Goal: Information Seeking & Learning: Learn about a topic

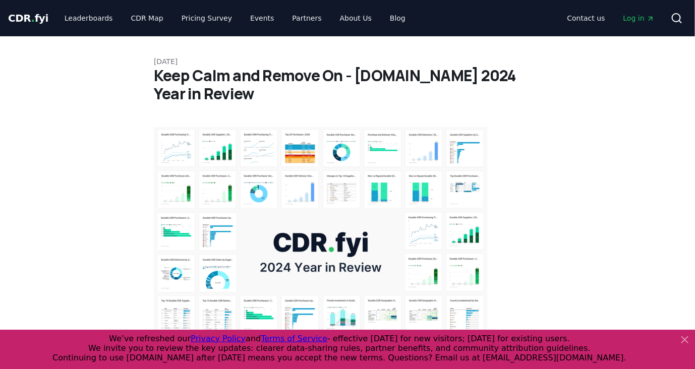
click at [45, 19] on div "CDR . fyi Leaderboards CDR Map Pricing Survey Events Partners About Us Blog" at bounding box center [210, 18] width 405 height 18
click at [32, 17] on span "CDR . fyi" at bounding box center [28, 18] width 40 height 12
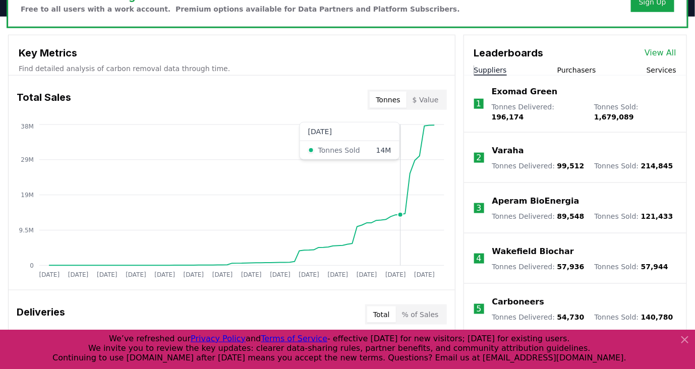
scroll to position [336, 0]
click at [437, 98] on button "$ Value" at bounding box center [425, 99] width 38 height 16
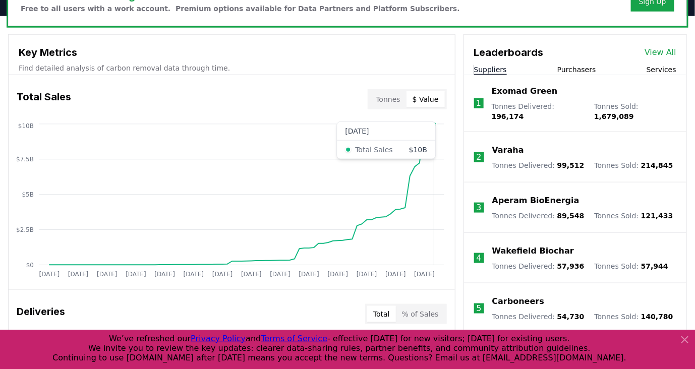
click at [433, 126] on circle at bounding box center [434, 124] width 5 height 5
click at [435, 126] on icon "Jan 2019 Jul 2019 Jan 2020 Jul 2020 Jan 2021 Jul 2021 Jan 2022 Jul 2022 Jan 202…" at bounding box center [228, 202] width 438 height 161
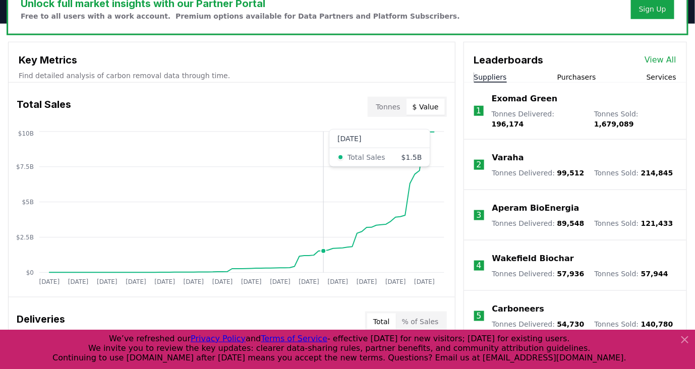
scroll to position [280, 0]
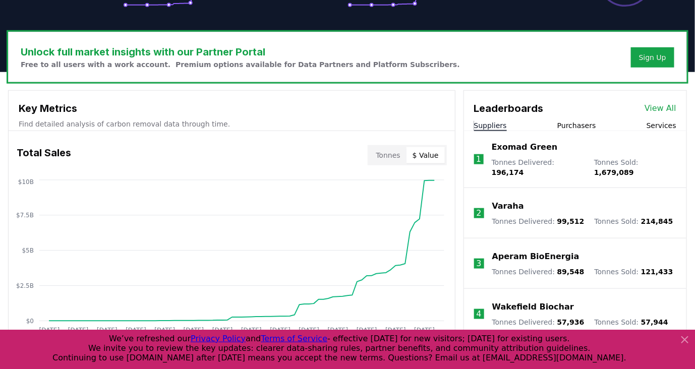
click at [586, 125] on button "Purchasers" at bounding box center [576, 126] width 39 height 10
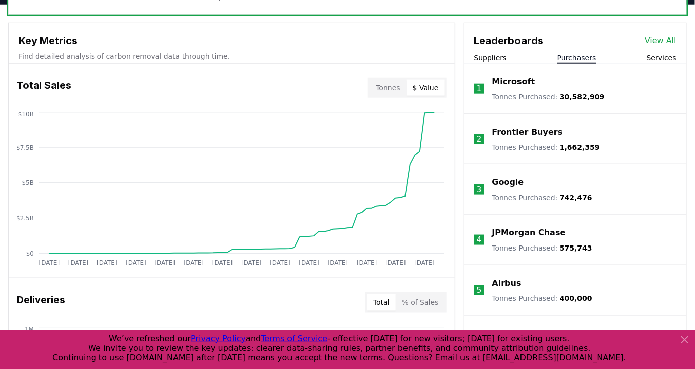
scroll to position [323, 0]
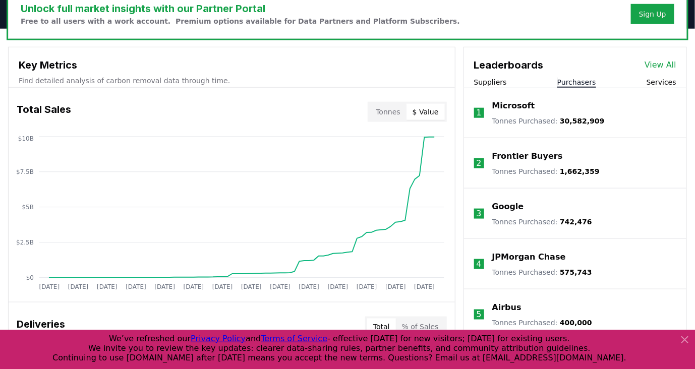
click at [670, 61] on link "View All" at bounding box center [660, 65] width 32 height 12
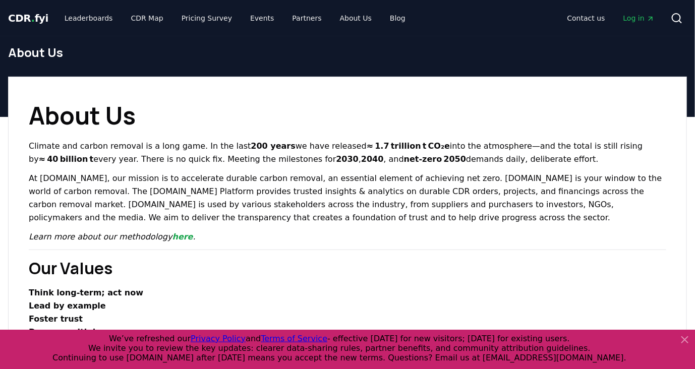
click at [31, 18] on span "." at bounding box center [33, 18] width 4 height 12
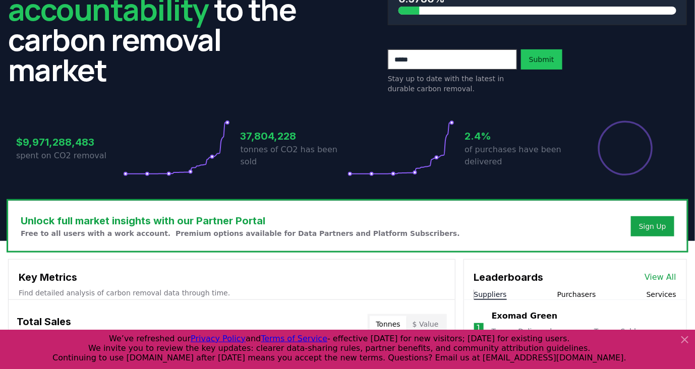
scroll to position [56, 0]
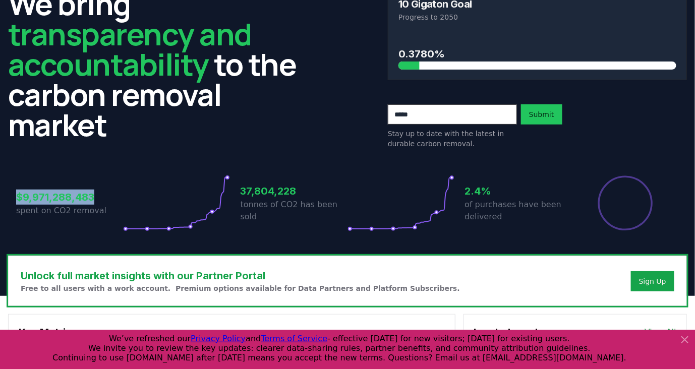
drag, startPoint x: 96, startPoint y: 198, endPoint x: 12, endPoint y: 197, distance: 83.7
click at [12, 197] on div "$9,971,288,483 spent on CO2 removal 37,804,228 tonnes of CO2 has been sold 2.4%…" at bounding box center [347, 197] width 679 height 85
copy h3 "$9,971,288,483"
click at [39, 198] on h3 "$9,971,288,483" at bounding box center [69, 197] width 107 height 15
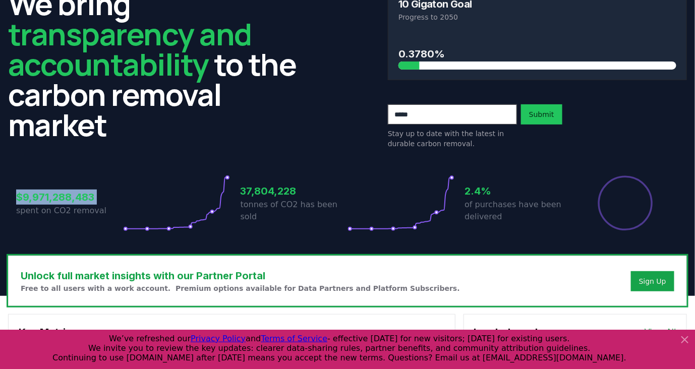
click at [39, 198] on h3 "$9,971,288,483" at bounding box center [69, 197] width 107 height 15
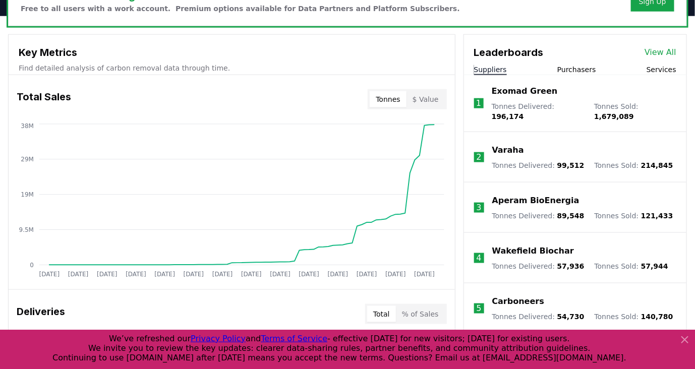
scroll to position [392, 0]
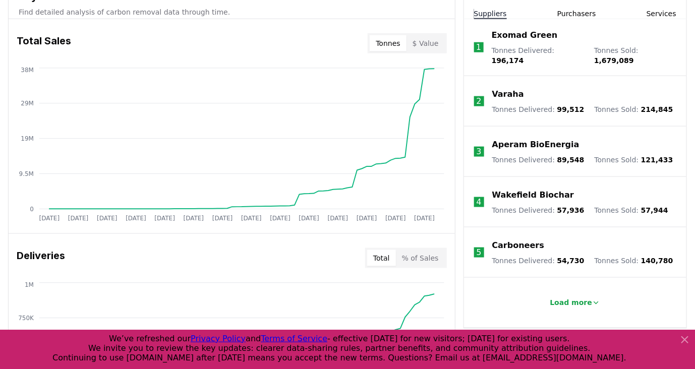
click at [432, 42] on button "$ Value" at bounding box center [425, 43] width 38 height 16
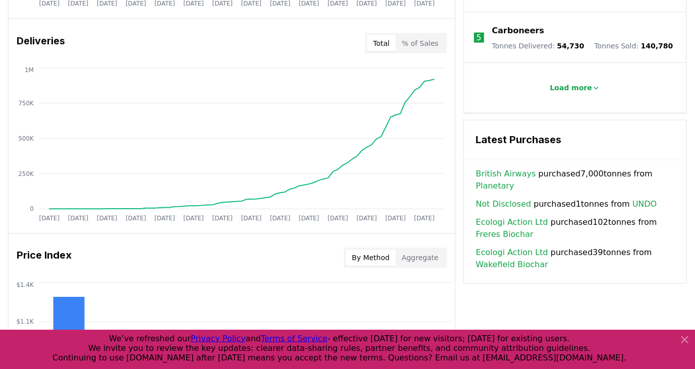
scroll to position [616, 0]
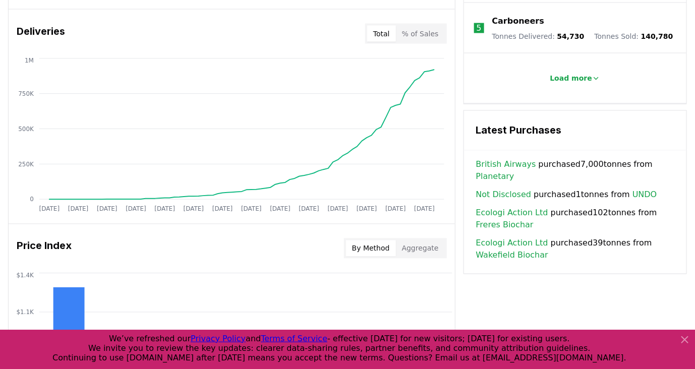
click at [436, 34] on button "% of Sales" at bounding box center [420, 34] width 49 height 16
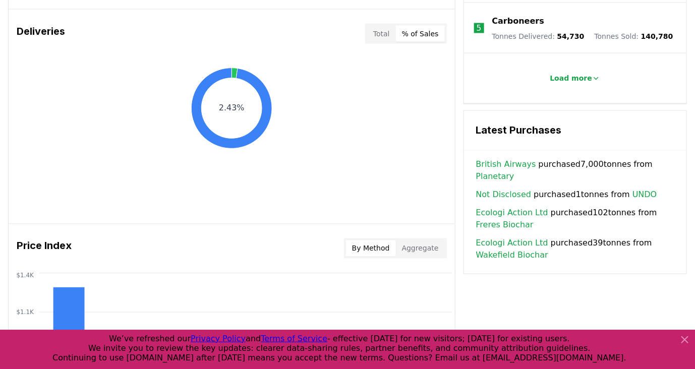
click at [391, 35] on button "Total" at bounding box center [381, 34] width 29 height 16
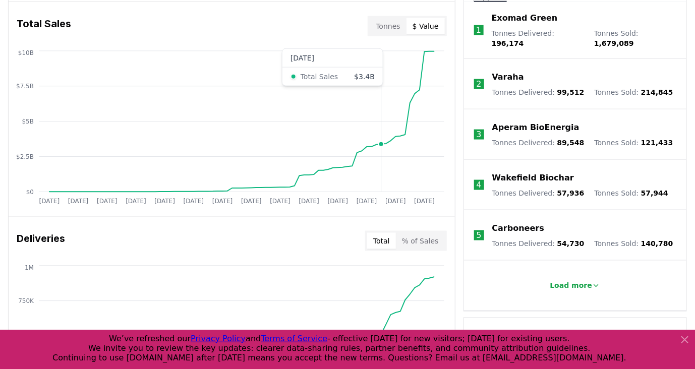
scroll to position [392, 0]
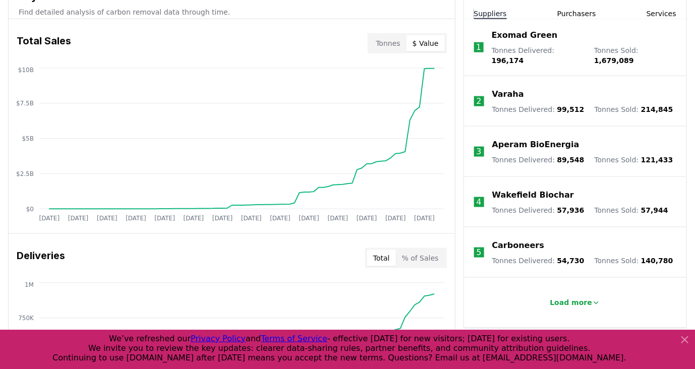
click at [364, 217] on tspan "Jul 2024" at bounding box center [366, 218] width 20 height 7
click at [341, 217] on tspan "Jan 2024" at bounding box center [338, 218] width 20 height 7
click at [313, 216] on tspan "Jul 2023" at bounding box center [309, 218] width 20 height 7
click at [275, 207] on icon "Jan 2019 Jul 2019 Jan 2020 Jul 2020 Jan 2021 Jul 2021 Jan 2022 Jul 2022 Jan 202…" at bounding box center [228, 146] width 438 height 161
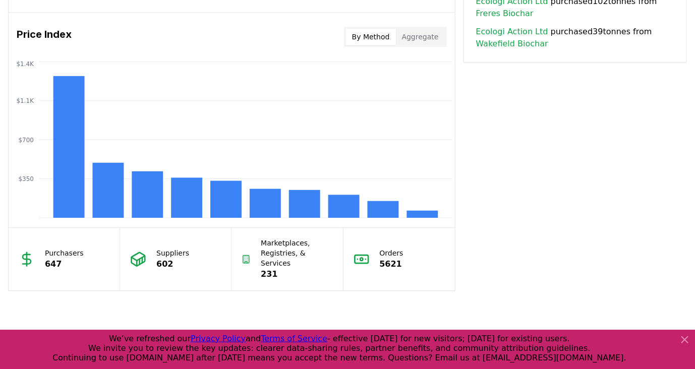
scroll to position [827, 0]
click at [57, 259] on p "647" at bounding box center [64, 265] width 39 height 12
click at [47, 259] on p "647" at bounding box center [64, 265] width 39 height 12
drag, startPoint x: 47, startPoint y: 254, endPoint x: 54, endPoint y: 263, distance: 11.1
click at [54, 263] on p "647" at bounding box center [64, 265] width 39 height 12
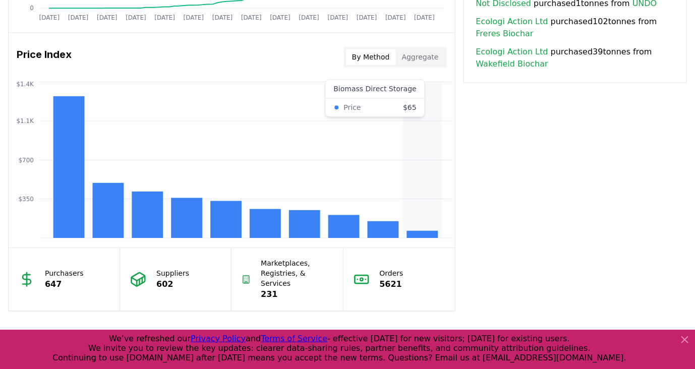
scroll to position [771, 0]
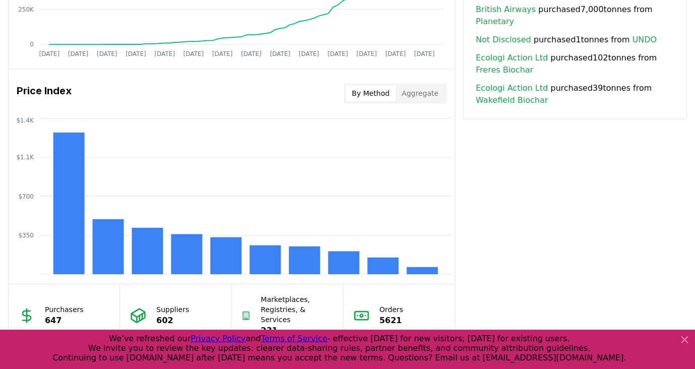
click at [433, 97] on button "Aggregate" at bounding box center [420, 93] width 49 height 16
click at [386, 90] on button "By Method" at bounding box center [371, 93] width 50 height 16
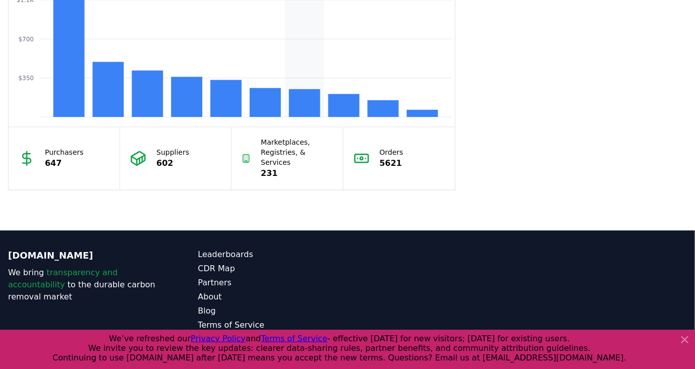
scroll to position [939, 0]
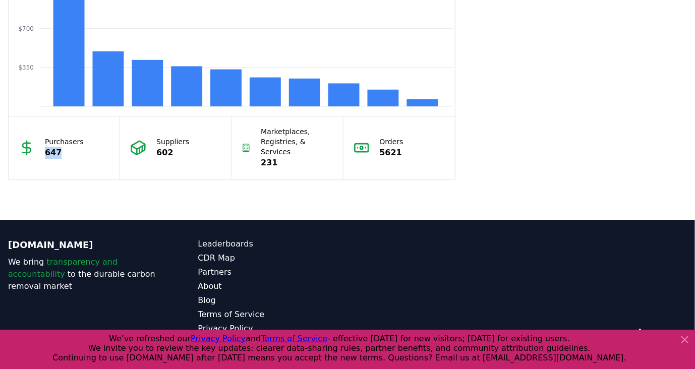
drag, startPoint x: 63, startPoint y: 147, endPoint x: 41, endPoint y: 143, distance: 21.6
click at [41, 143] on div "Purchasers 647" at bounding box center [64, 147] width 111 height 63
copy p "647"
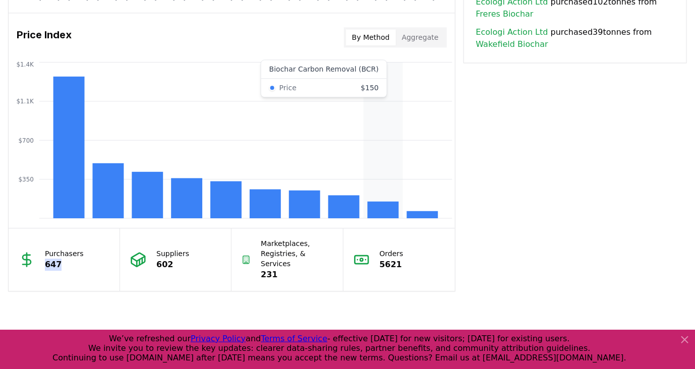
scroll to position [883, 0]
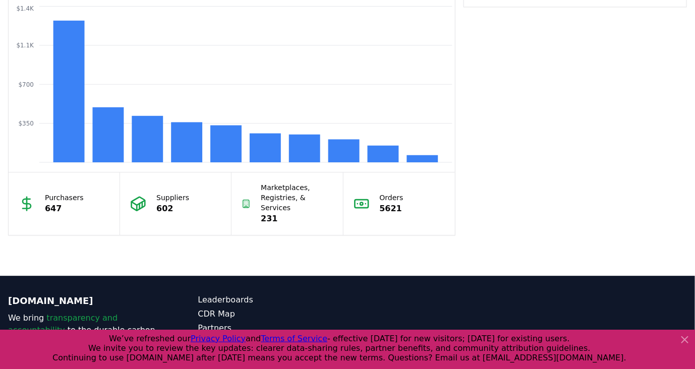
click at [397, 206] on p "5621" at bounding box center [392, 209] width 24 height 12
click at [351, 201] on div "Orders 5621" at bounding box center [398, 203] width 111 height 63
click at [356, 196] on icon at bounding box center [361, 204] width 16 height 16
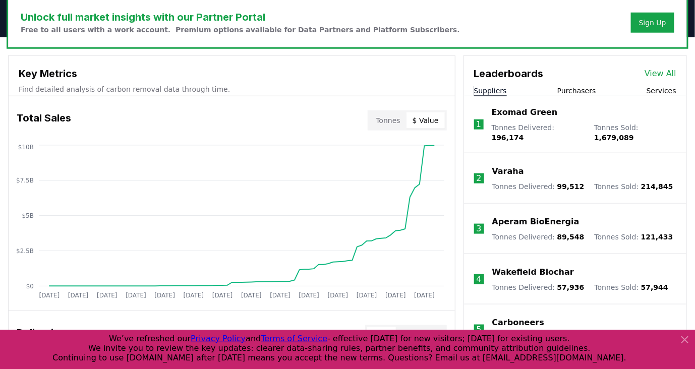
scroll to position [211, 0]
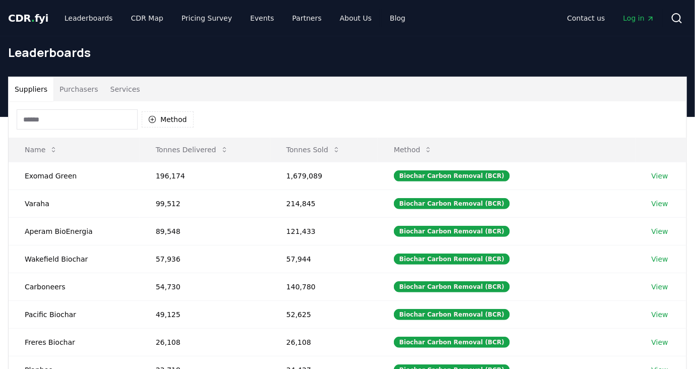
click at [68, 92] on button "Purchasers" at bounding box center [78, 89] width 51 height 24
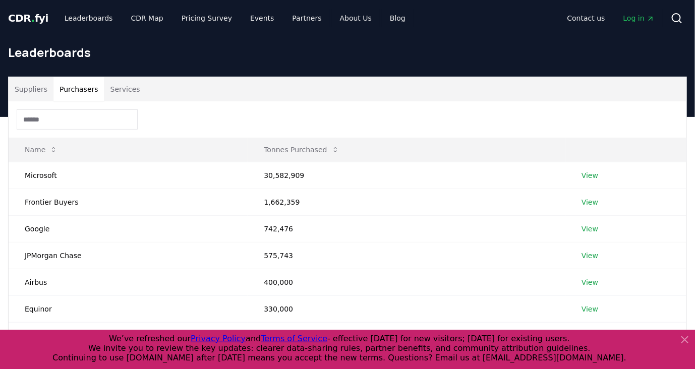
click at [32, 94] on button "Suppliers" at bounding box center [31, 89] width 45 height 24
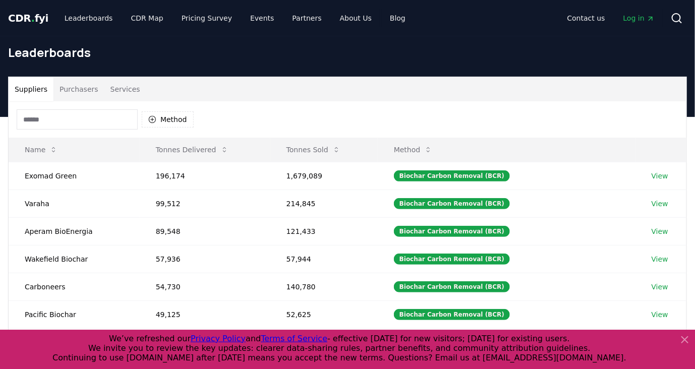
click at [31, 19] on span "." at bounding box center [33, 18] width 4 height 12
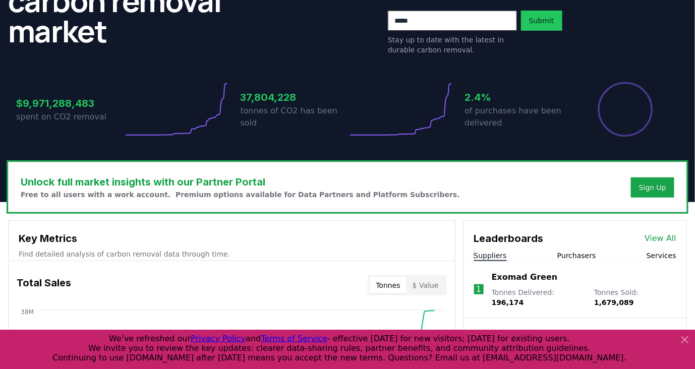
scroll to position [168, 0]
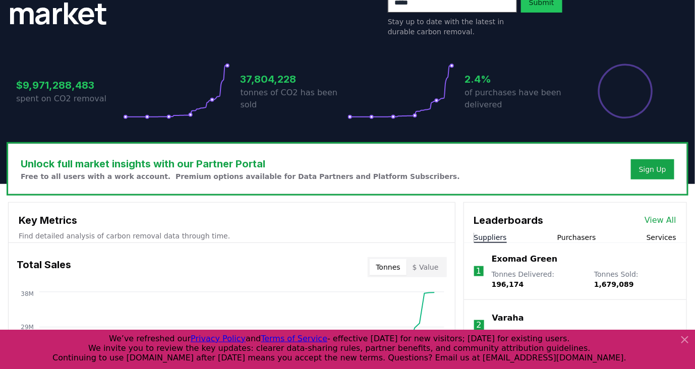
click at [52, 79] on h3 "$9,971,288,483" at bounding box center [69, 85] width 107 height 15
click at [85, 101] on p "spent on CO2 removal" at bounding box center [69, 99] width 107 height 12
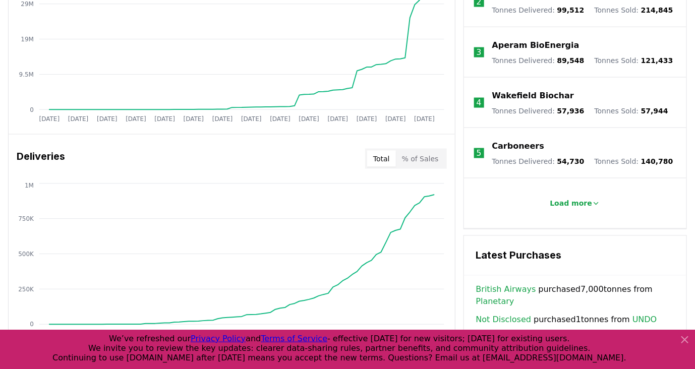
scroll to position [547, 0]
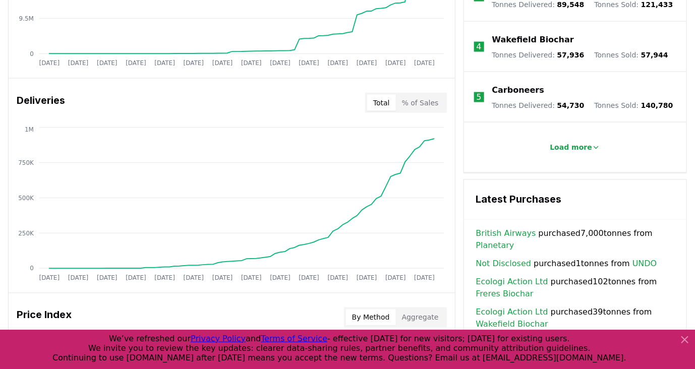
click at [425, 99] on button "% of Sales" at bounding box center [420, 103] width 49 height 16
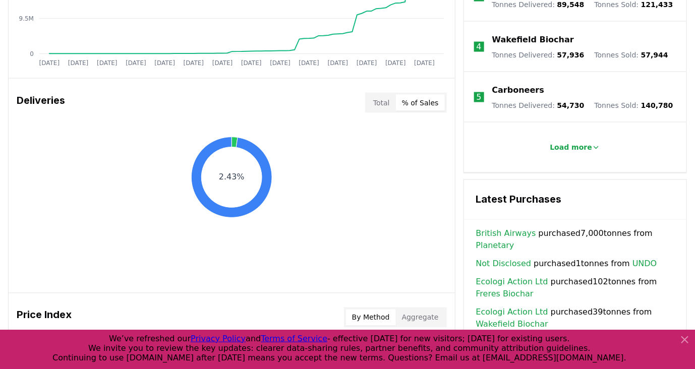
click at [394, 105] on button "Total" at bounding box center [381, 103] width 29 height 16
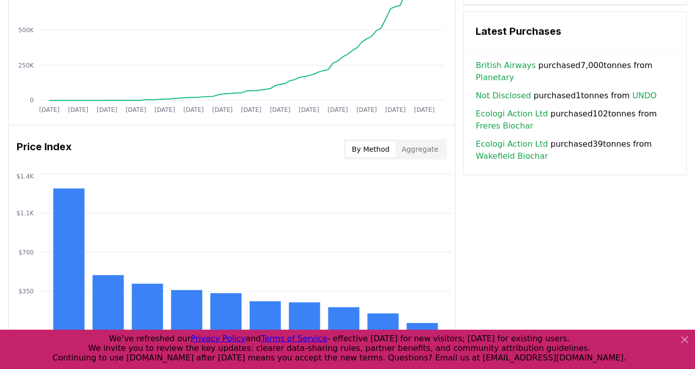
scroll to position [827, 0]
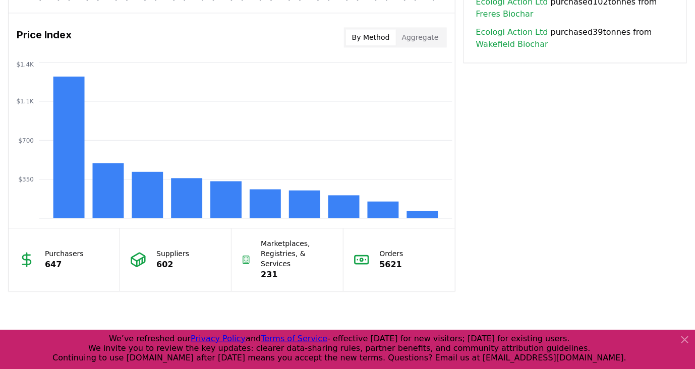
click at [409, 40] on button "Aggregate" at bounding box center [420, 37] width 49 height 16
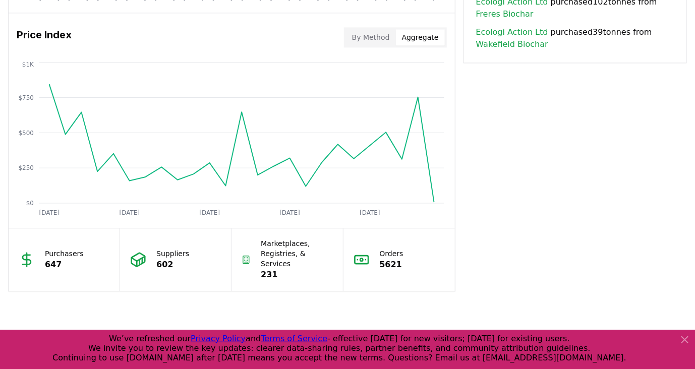
click at [377, 38] on button "By Method" at bounding box center [371, 37] width 50 height 16
click at [407, 41] on button "Aggregate" at bounding box center [420, 37] width 49 height 16
click at [384, 41] on button "By Method" at bounding box center [371, 37] width 50 height 16
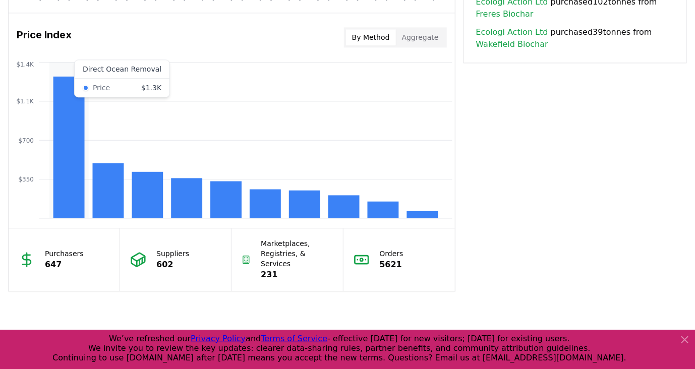
click at [72, 104] on rect at bounding box center [68, 148] width 31 height 142
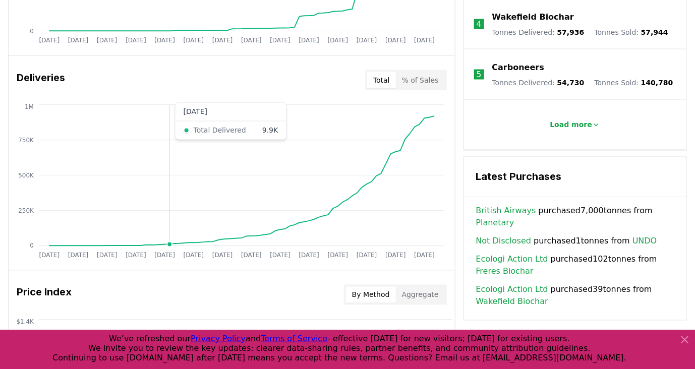
scroll to position [547, 0]
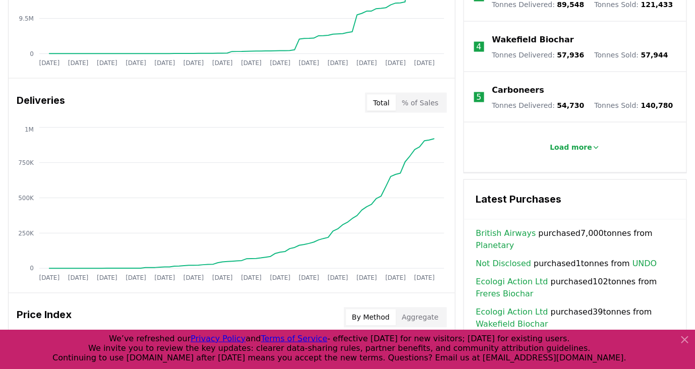
click at [679, 338] on icon at bounding box center [685, 340] width 12 height 12
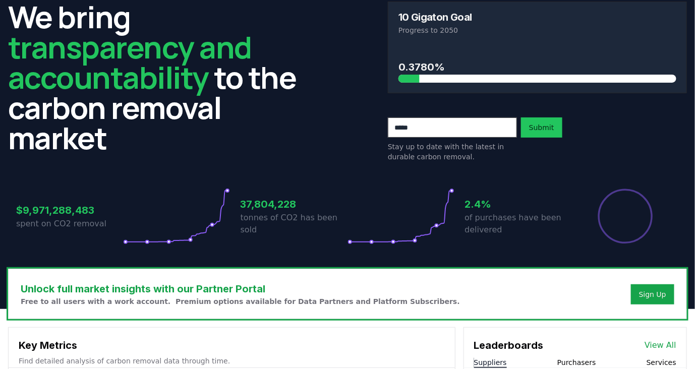
scroll to position [0, 0]
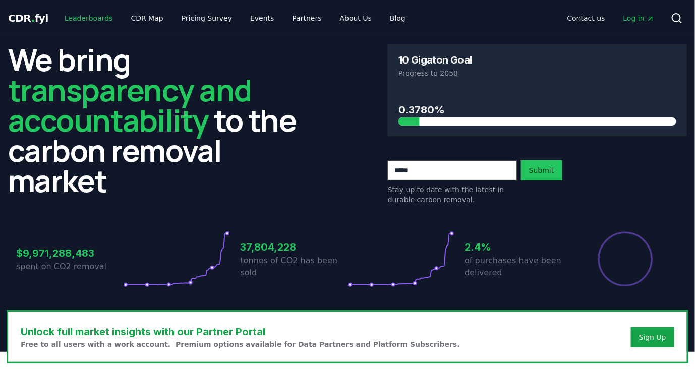
click at [90, 21] on link "Leaderboards" at bounding box center [88, 18] width 65 height 18
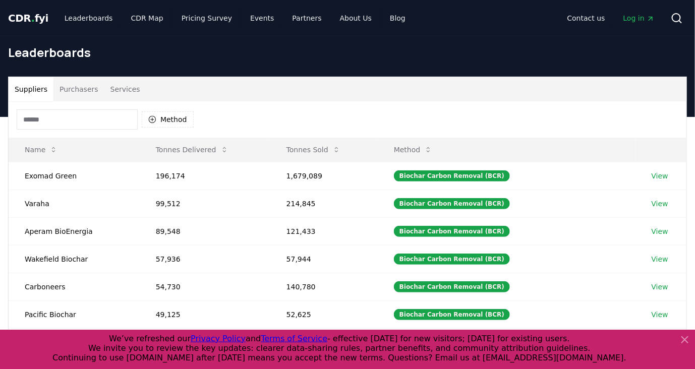
click at [92, 96] on button "Purchasers" at bounding box center [78, 89] width 51 height 24
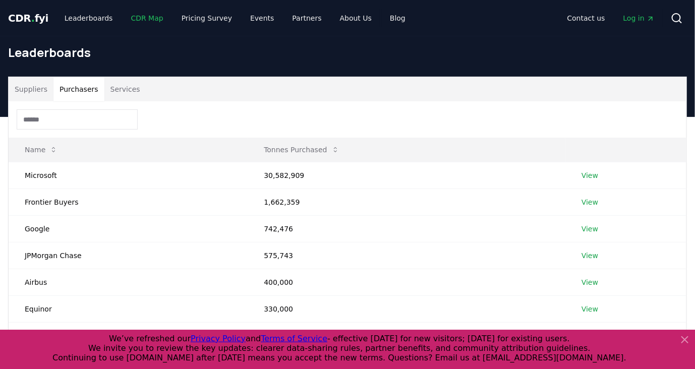
click at [147, 18] on link "CDR Map" at bounding box center [147, 18] width 48 height 18
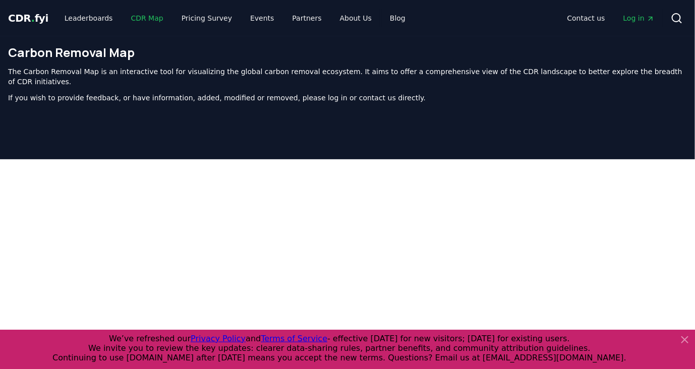
scroll to position [310, 0]
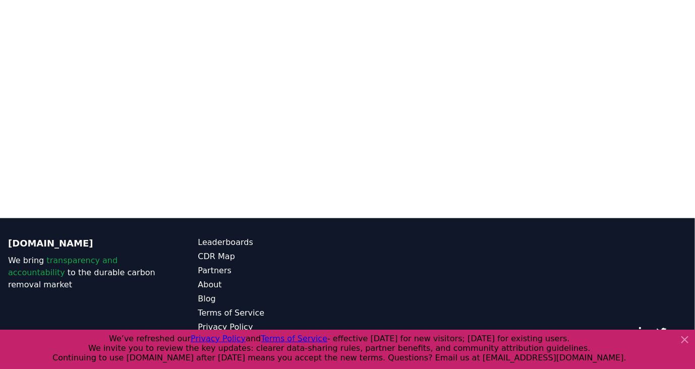
click at [688, 338] on icon at bounding box center [685, 340] width 12 height 12
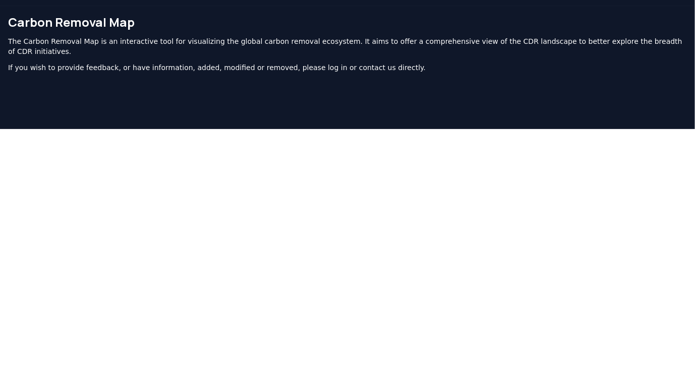
scroll to position [0, 0]
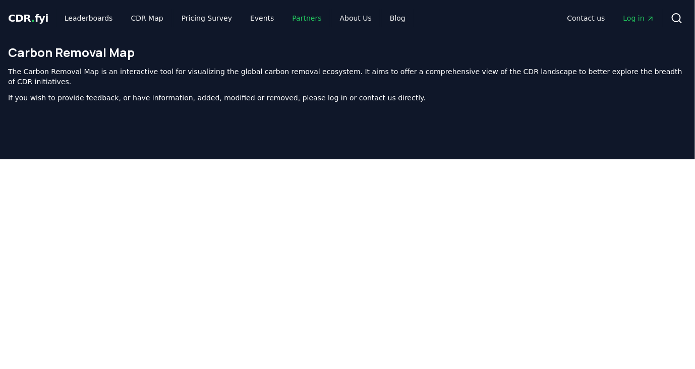
click at [284, 18] on link "Partners" at bounding box center [306, 18] width 45 height 18
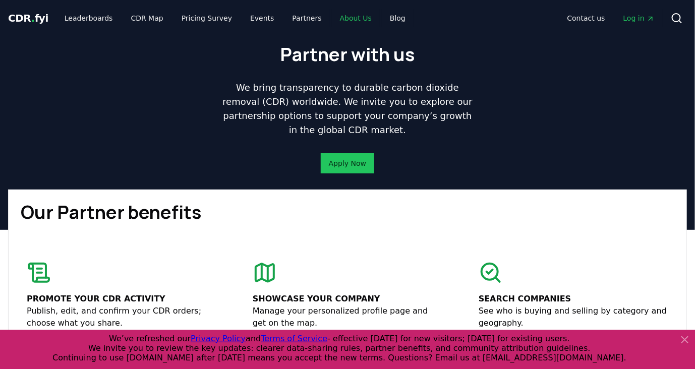
click at [348, 19] on link "About Us" at bounding box center [356, 18] width 48 height 18
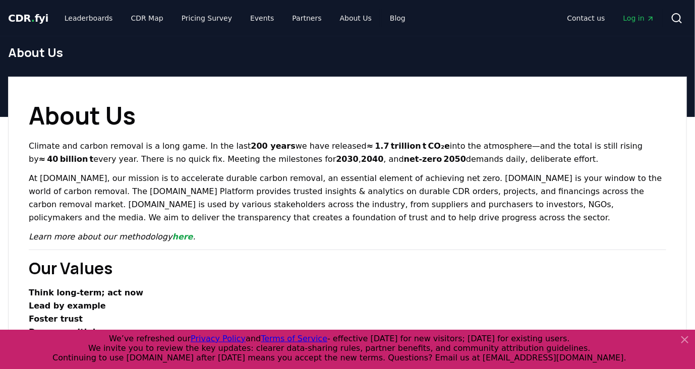
click at [39, 17] on span "CDR . fyi" at bounding box center [28, 18] width 40 height 12
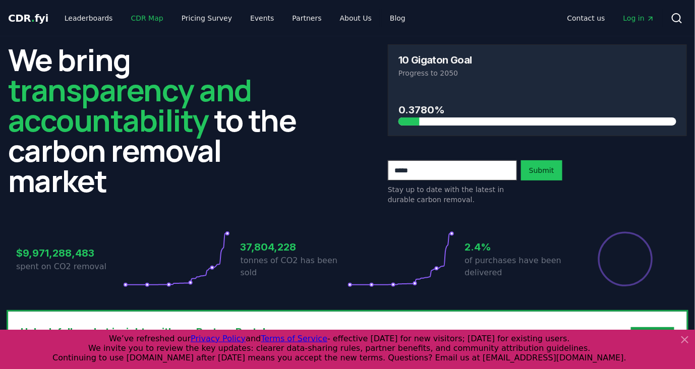
click at [141, 22] on link "CDR Map" at bounding box center [147, 18] width 48 height 18
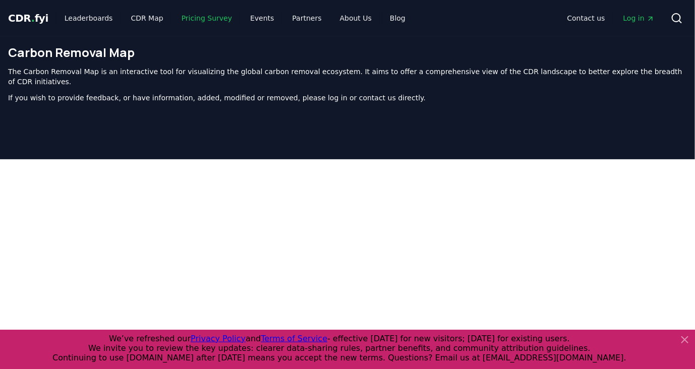
click at [184, 21] on link "Pricing Survey" at bounding box center [206, 18] width 67 height 18
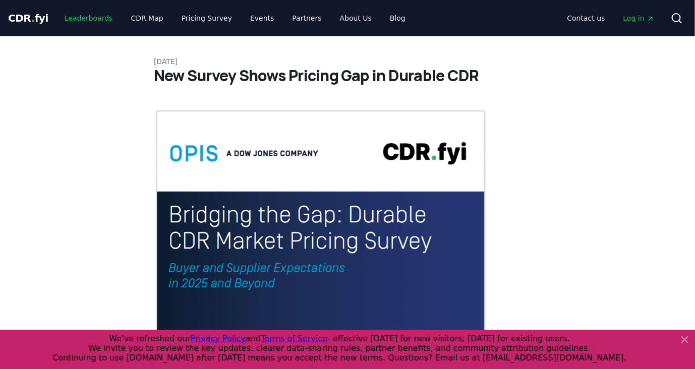
click at [73, 21] on link "Leaderboards" at bounding box center [88, 18] width 65 height 18
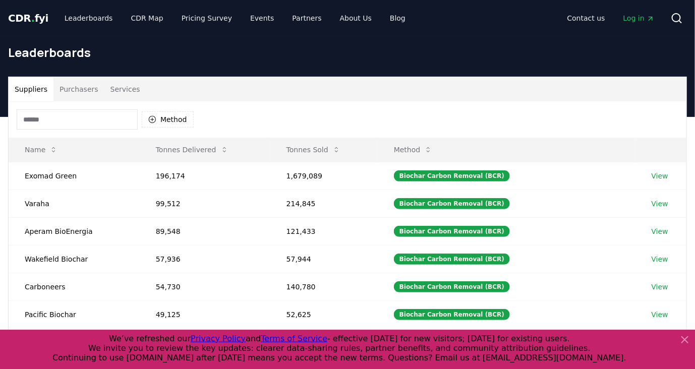
click at [65, 83] on button "Purchasers" at bounding box center [78, 89] width 51 height 24
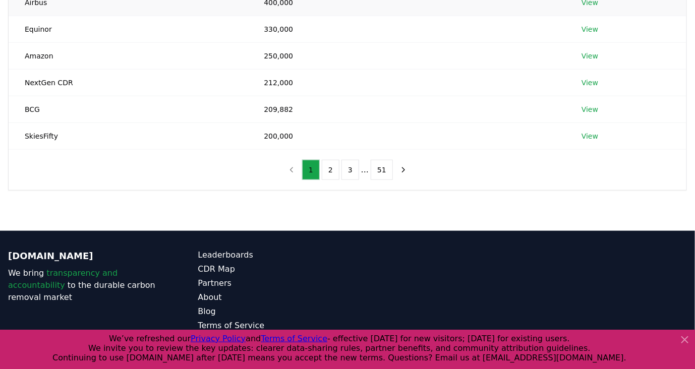
scroll to position [56, 0]
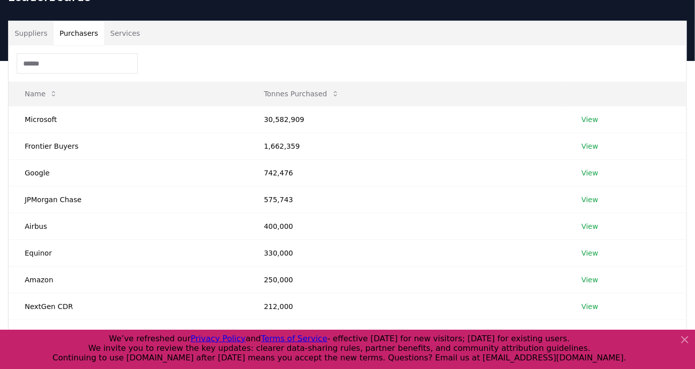
click at [111, 40] on button "Services" at bounding box center [125, 33] width 42 height 24
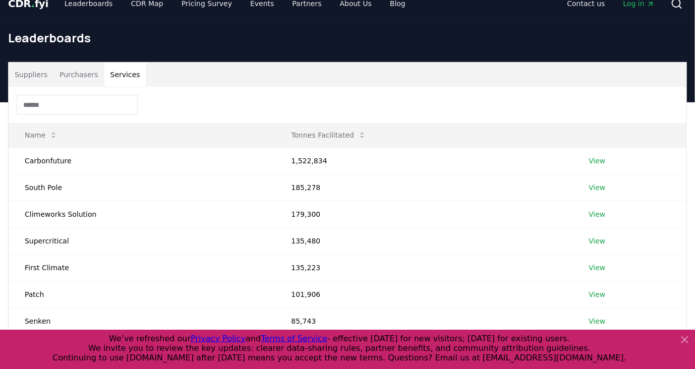
scroll to position [0, 0]
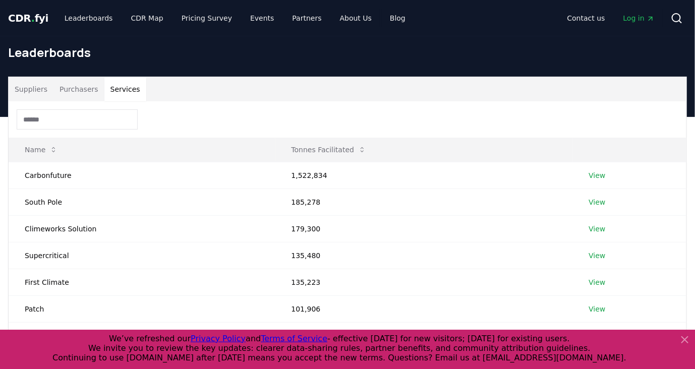
click at [47, 56] on h1 "Leaderboards" at bounding box center [347, 52] width 679 height 16
click at [37, 13] on span "CDR . fyi" at bounding box center [28, 18] width 40 height 12
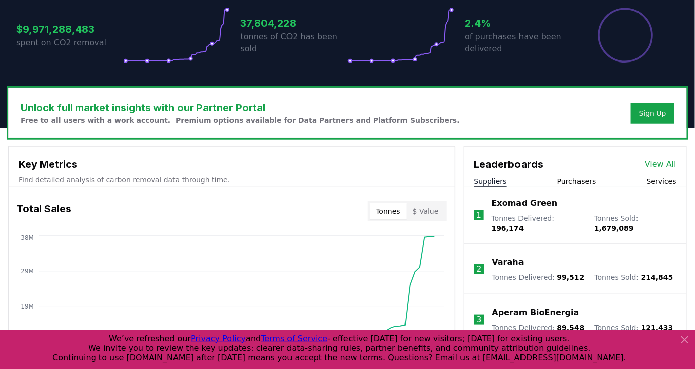
scroll to position [336, 0]
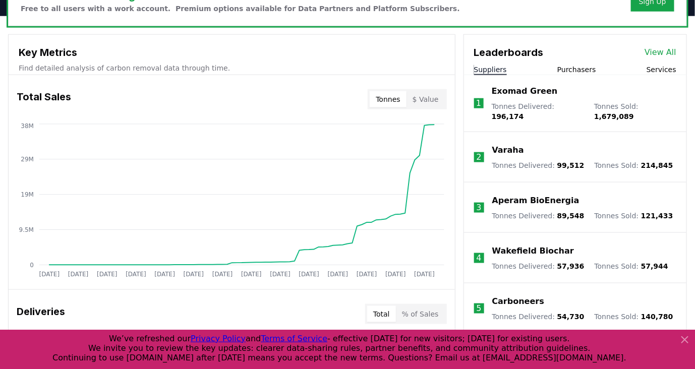
click at [212, 64] on p "Find detailed analysis of carbon removal data through time." at bounding box center [232, 68] width 426 height 10
click at [431, 101] on button "$ Value" at bounding box center [425, 99] width 38 height 16
click at [389, 103] on button "Tonnes" at bounding box center [388, 99] width 36 height 16
click at [436, 104] on button "$ Value" at bounding box center [425, 99] width 38 height 16
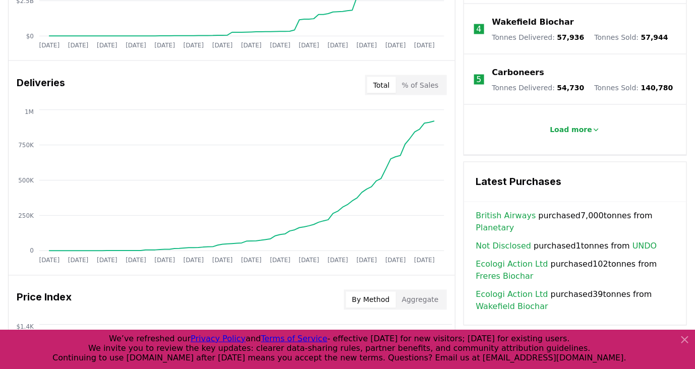
scroll to position [616, 0]
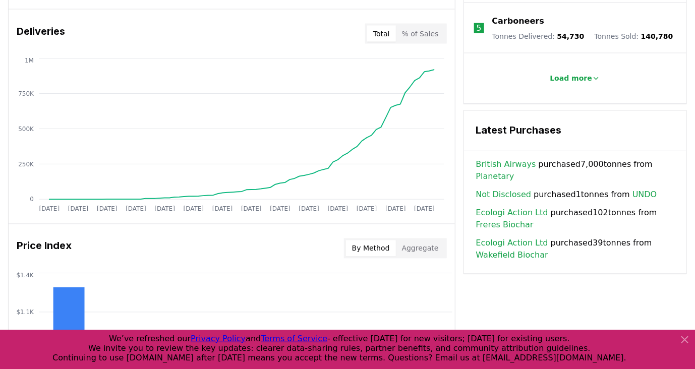
click at [442, 37] on button "% of Sales" at bounding box center [420, 34] width 49 height 16
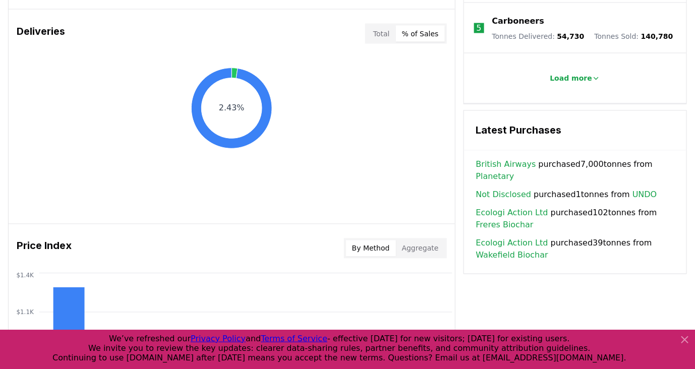
click at [386, 27] on button "Total" at bounding box center [381, 34] width 29 height 16
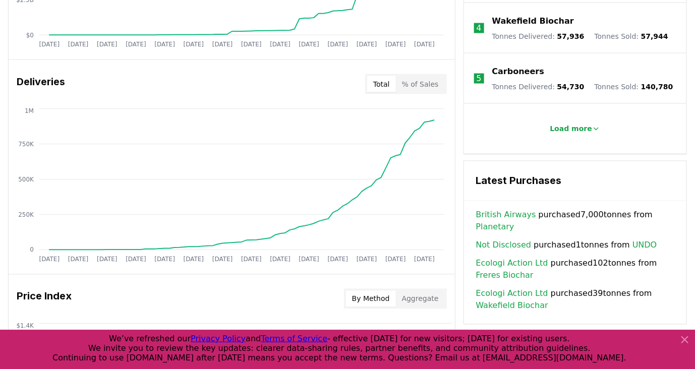
scroll to position [728, 0]
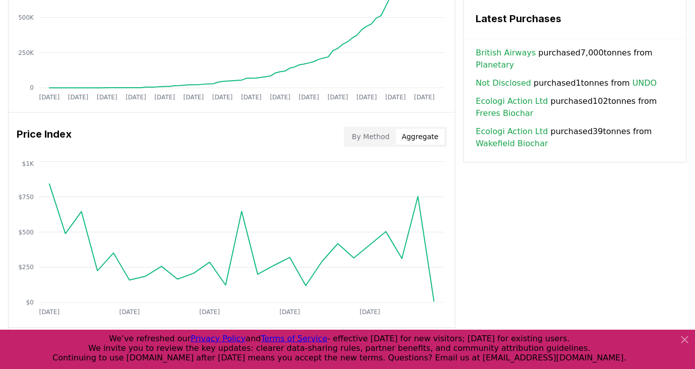
click at [426, 140] on button "Aggregate" at bounding box center [420, 137] width 49 height 16
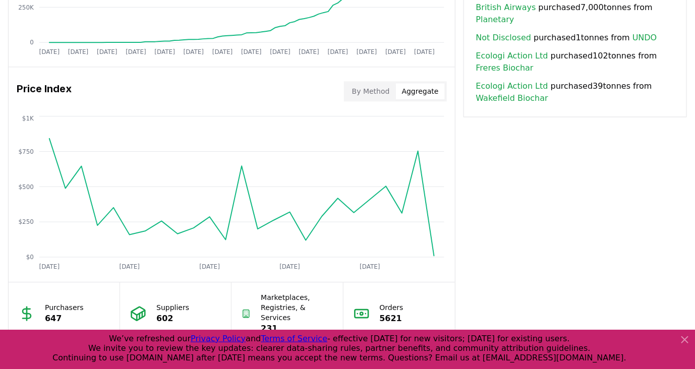
scroll to position [840, 0]
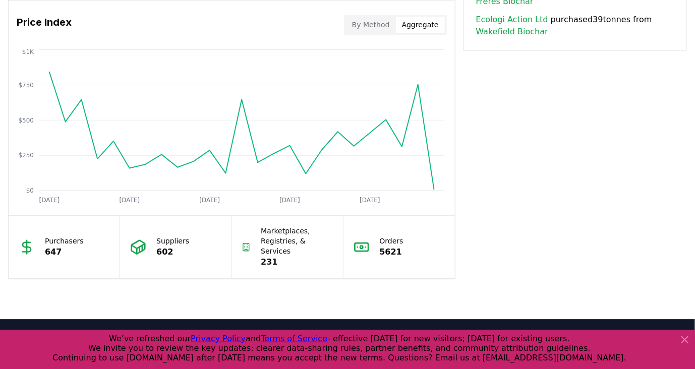
click at [383, 30] on button "By Method" at bounding box center [371, 25] width 50 height 16
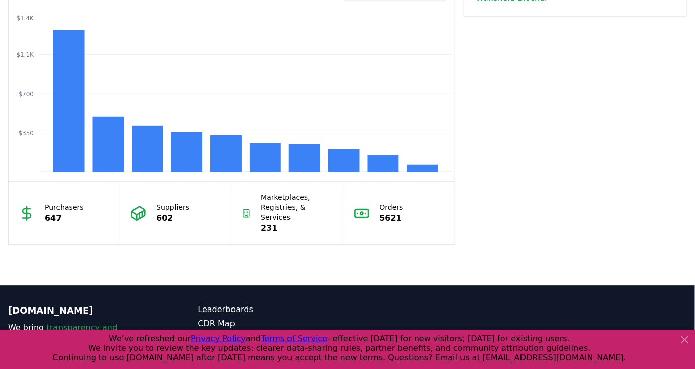
scroll to position [827, 0]
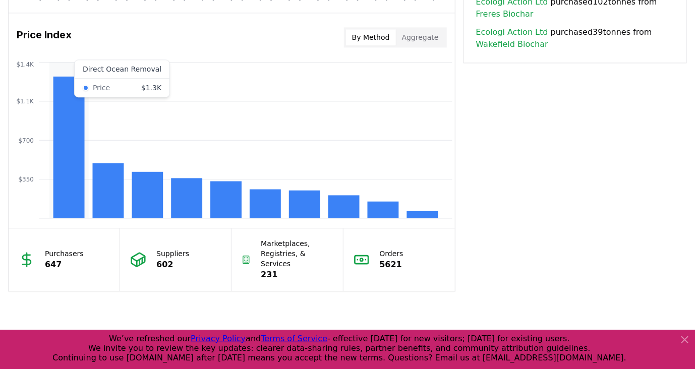
click at [78, 117] on rect at bounding box center [68, 148] width 31 height 142
click at [75, 93] on rect at bounding box center [68, 148] width 31 height 142
click at [20, 61] on tspan "$1.4K" at bounding box center [25, 64] width 18 height 7
click at [432, 22] on div "Price Index By Method Aggregate" at bounding box center [232, 37] width 446 height 36
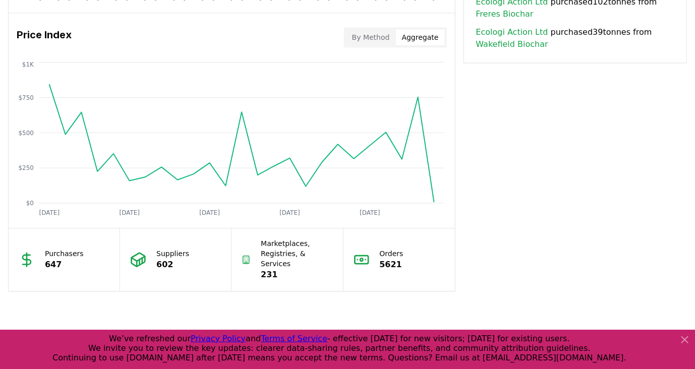
click at [429, 36] on button "Aggregate" at bounding box center [420, 37] width 49 height 16
click at [392, 37] on button "By Method" at bounding box center [371, 37] width 50 height 16
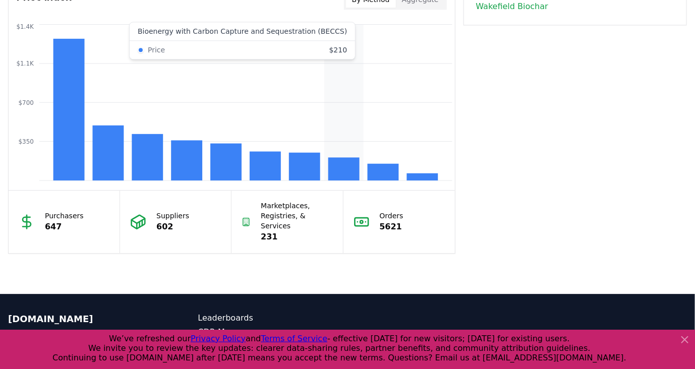
scroll to position [883, 0]
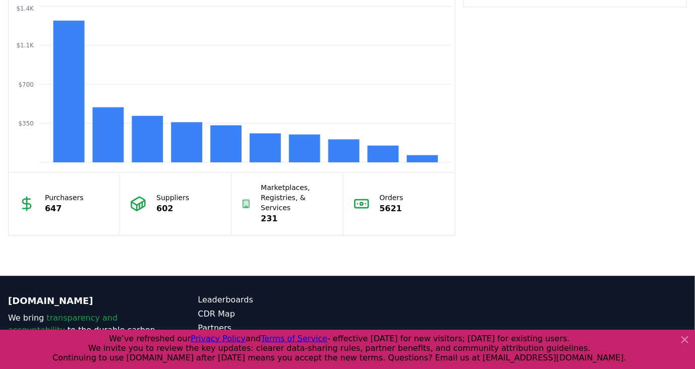
click at [171, 212] on div "Suppliers 602" at bounding box center [175, 203] width 111 height 63
click at [67, 203] on p "647" at bounding box center [64, 209] width 39 height 12
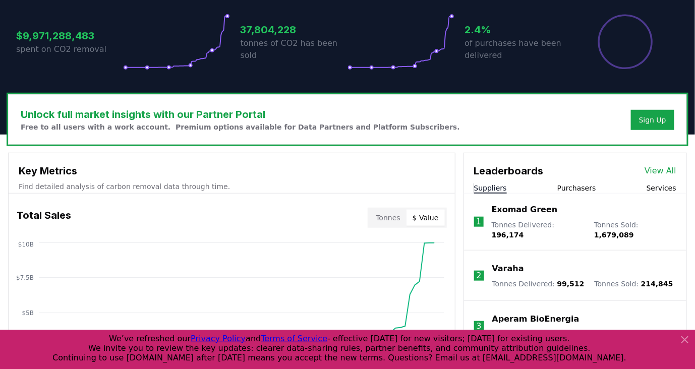
scroll to position [267, 0]
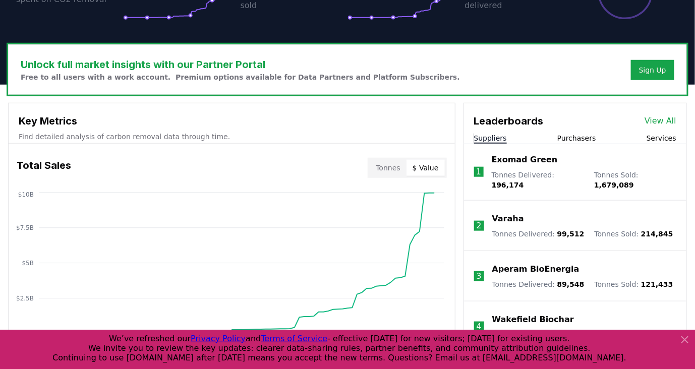
drag, startPoint x: 114, startPoint y: 138, endPoint x: 125, endPoint y: 138, distance: 11.1
click at [114, 138] on p "Find detailed analysis of carbon removal data through time." at bounding box center [232, 137] width 426 height 10
drag, startPoint x: 209, startPoint y: 136, endPoint x: 192, endPoint y: 140, distance: 18.1
click at [192, 140] on p "Find detailed analysis of carbon removal data through time." at bounding box center [232, 137] width 426 height 10
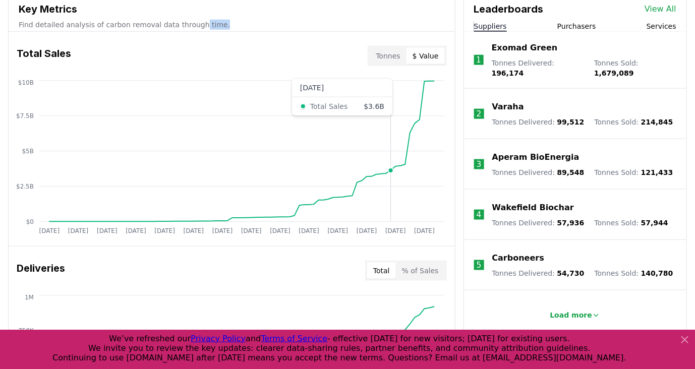
scroll to position [323, 0]
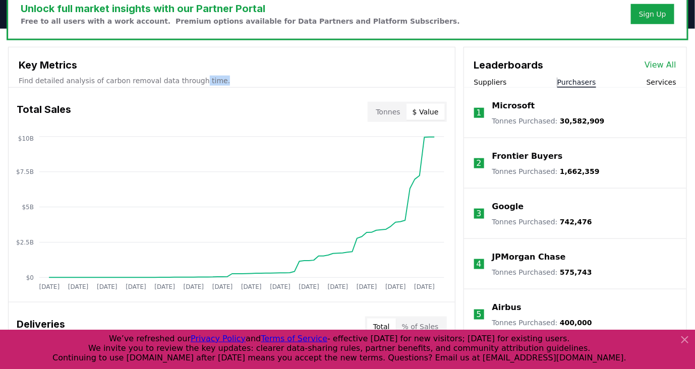
click at [589, 81] on button "Purchasers" at bounding box center [576, 82] width 39 height 10
click at [684, 82] on div "Suppliers Purchasers Services" at bounding box center [575, 82] width 222 height 11
click at [668, 81] on button "Services" at bounding box center [661, 82] width 30 height 10
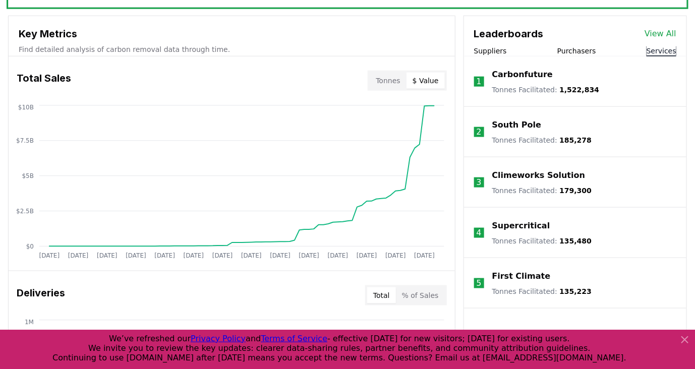
scroll to position [379, 0]
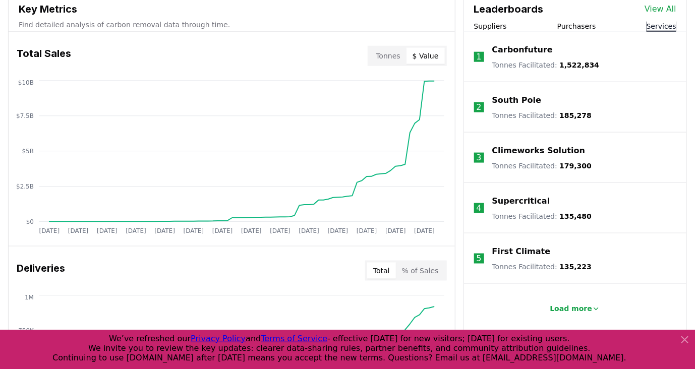
click at [522, 66] on p "Tonnes Facilitated : 1,522,834" at bounding box center [545, 65] width 107 height 10
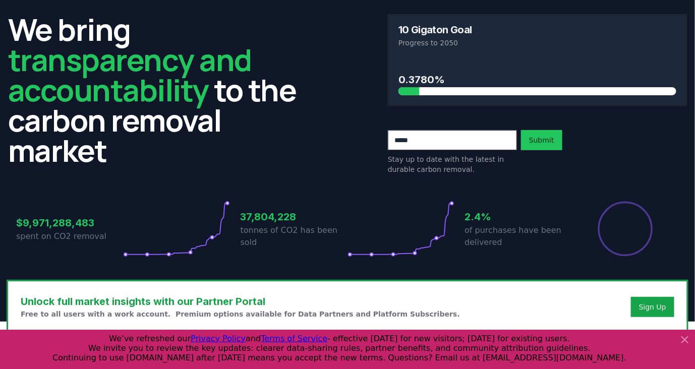
scroll to position [56, 0]
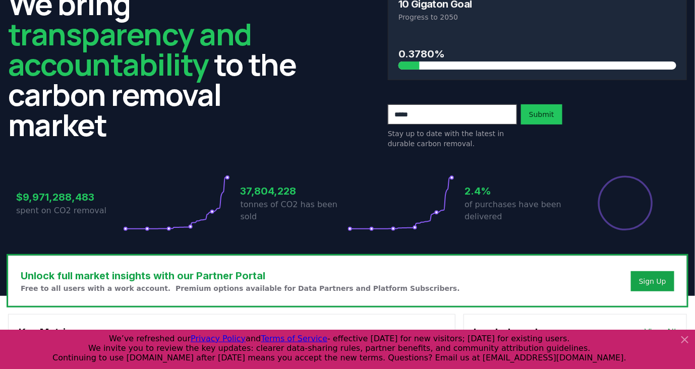
click at [683, 342] on icon at bounding box center [685, 340] width 12 height 12
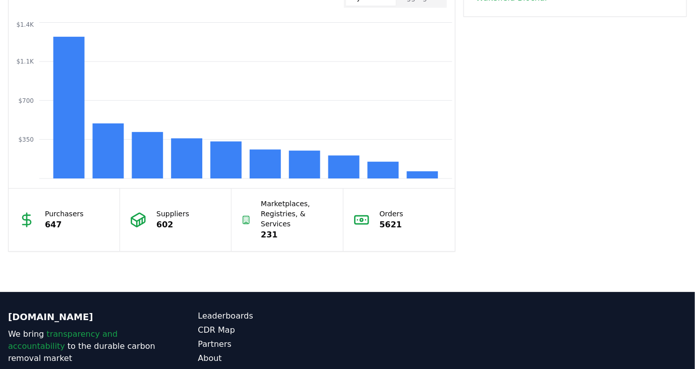
scroll to position [827, 0]
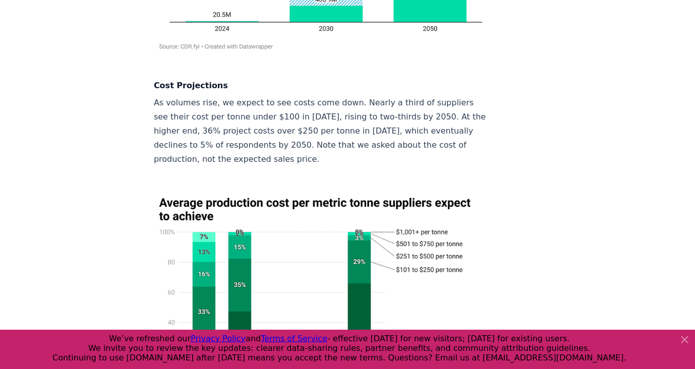
scroll to position [5098, 0]
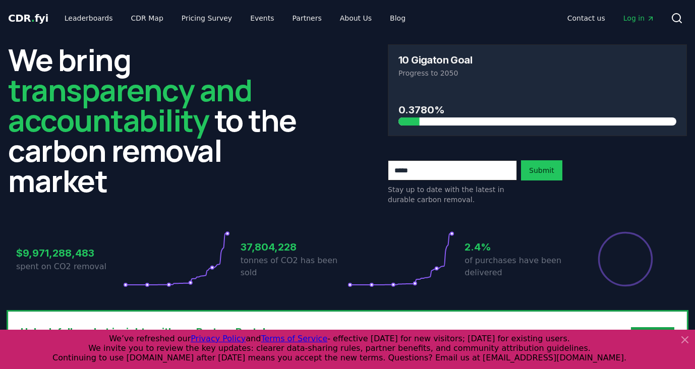
scroll to position [211, 0]
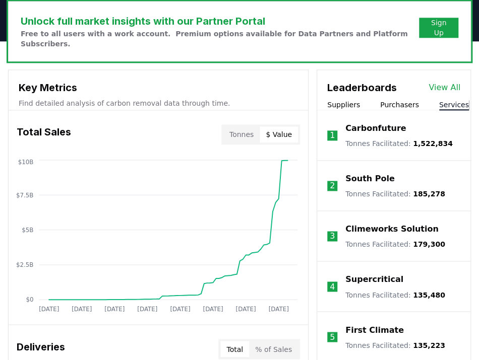
scroll to position [379, 0]
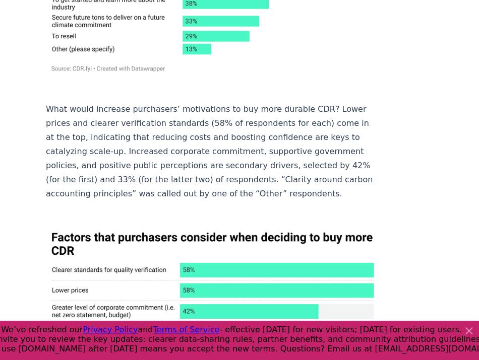
scroll to position [2969, 0]
